Goal: Task Accomplishment & Management: Use online tool/utility

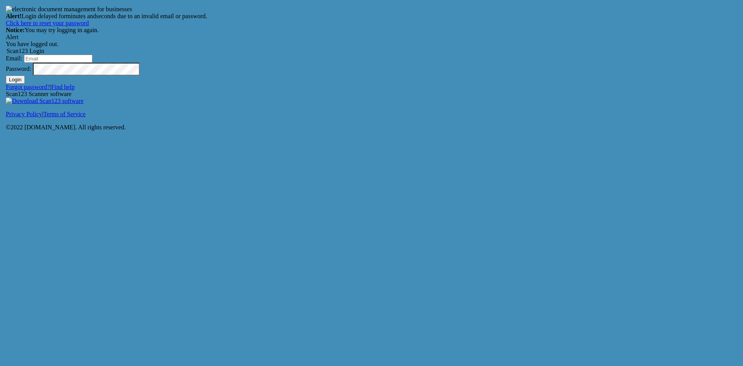
click at [93, 63] on input "Email:" at bounding box center [58, 59] width 69 height 8
type input "[EMAIL_ADDRESS][DOMAIN_NAME]"
click at [6, 75] on button "Login" at bounding box center [15, 79] width 19 height 8
